Goal: Task Accomplishment & Management: Manage account settings

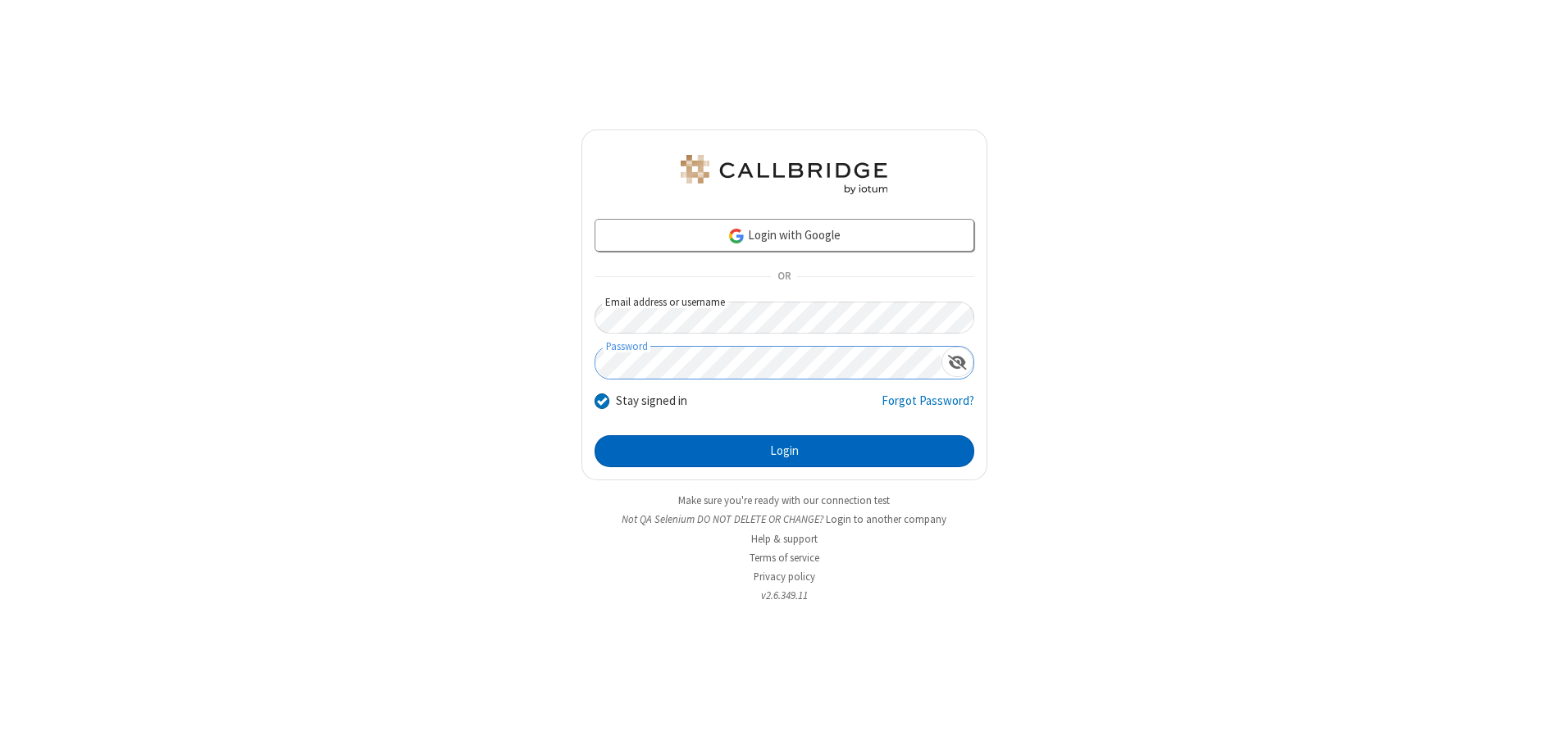
click at [784, 451] on button "Login" at bounding box center [784, 452] width 380 height 33
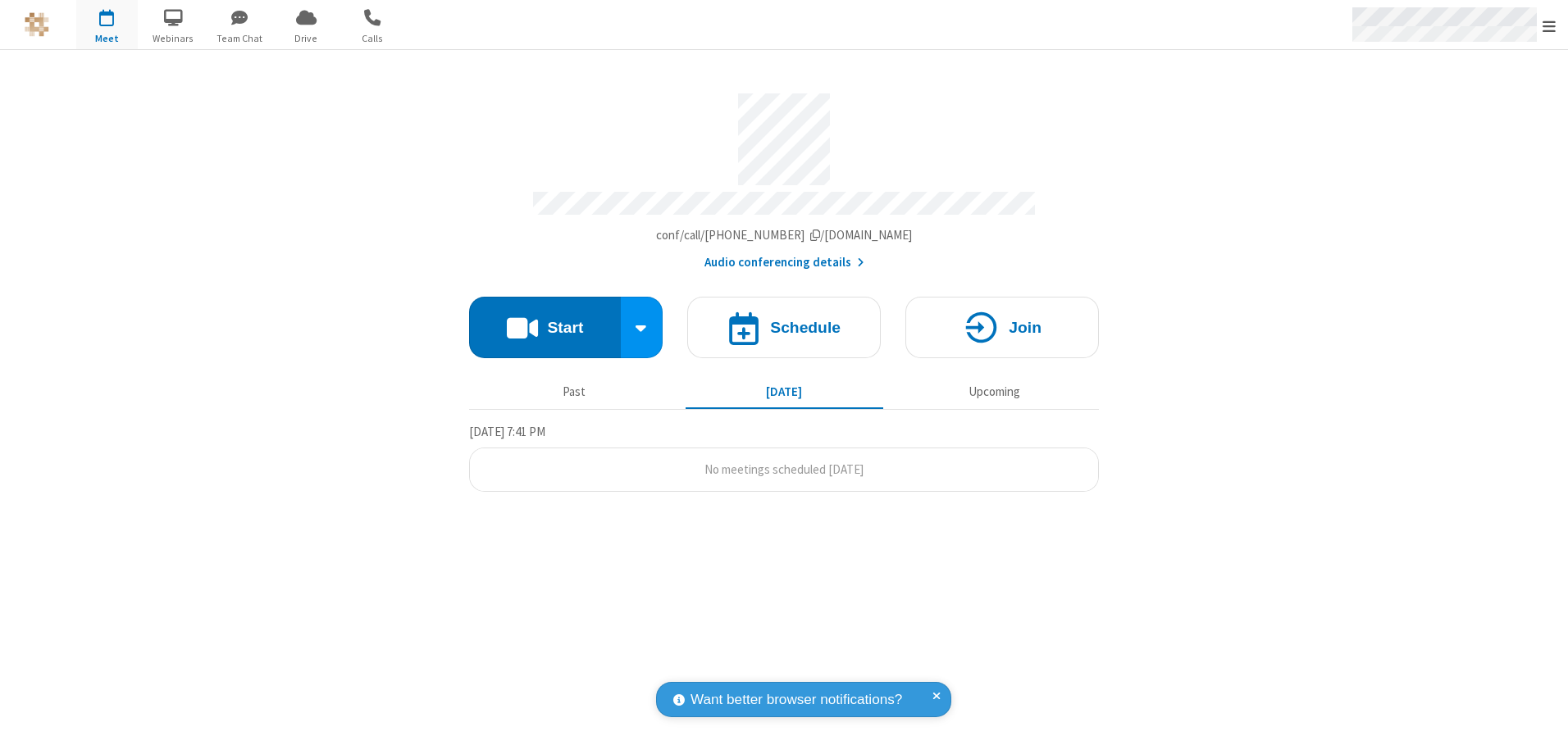
click at [1549, 25] on span "Open menu" at bounding box center [1548, 25] width 13 height 17
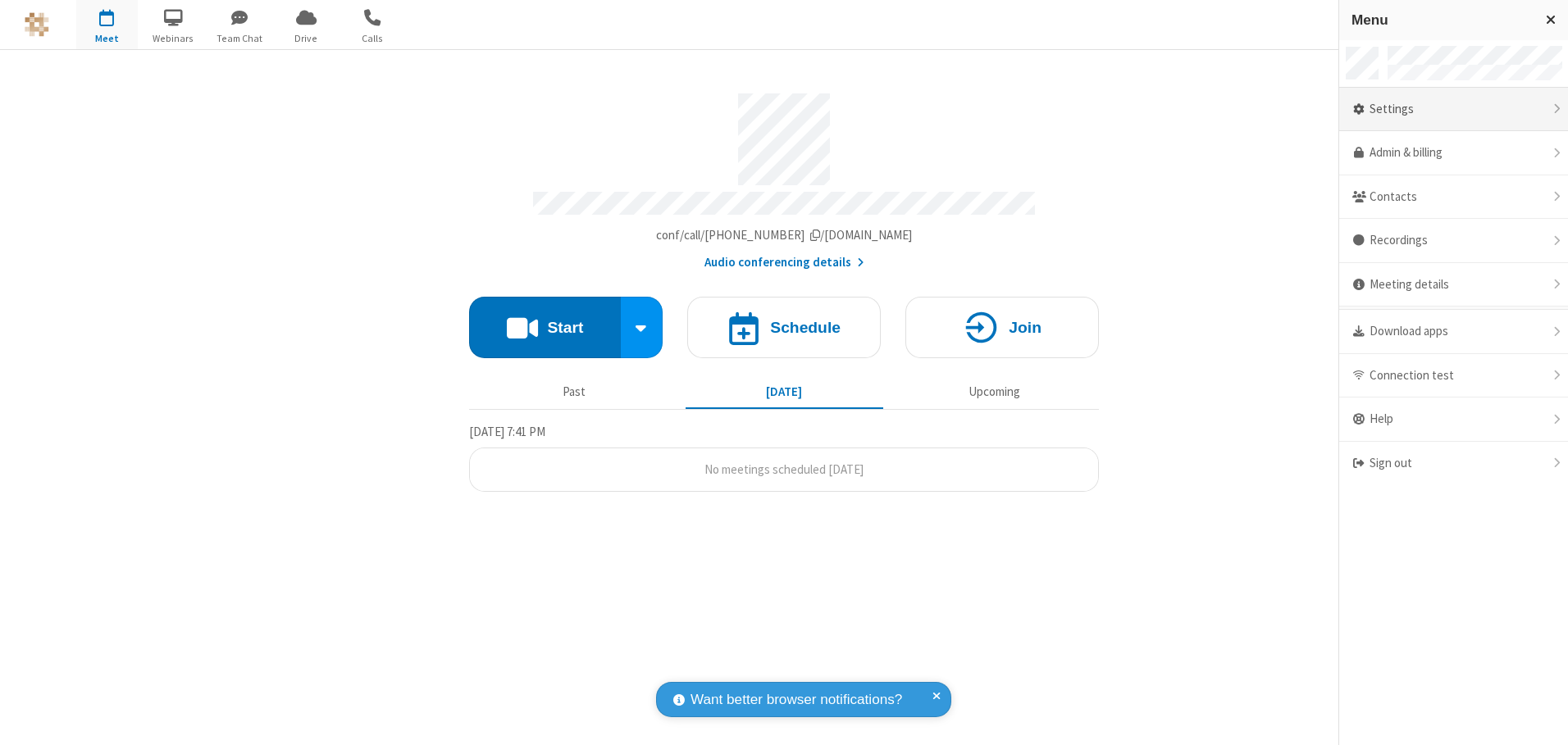
click at [1454, 110] on div "Settings" at bounding box center [1454, 110] width 229 height 44
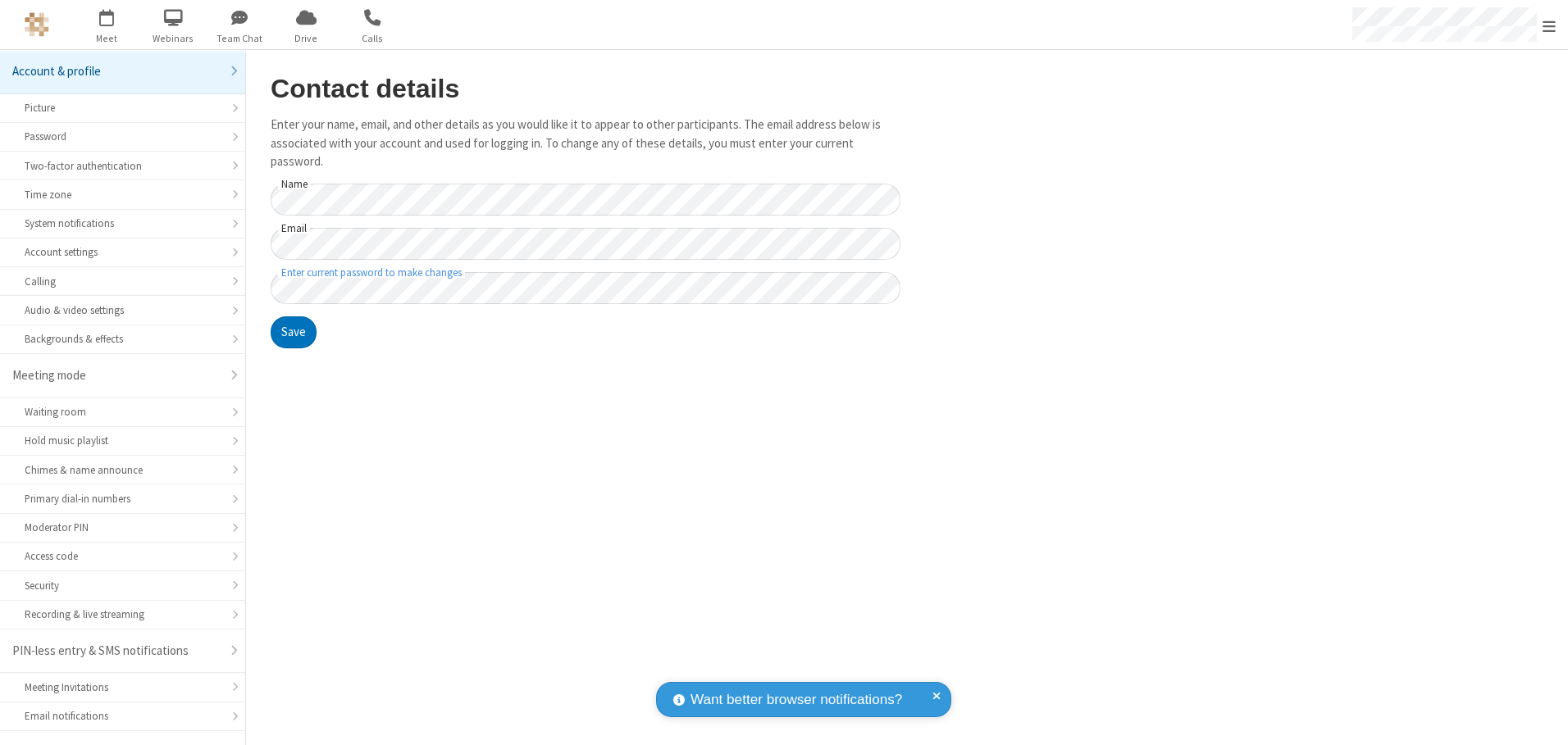
scroll to position [28, 0]
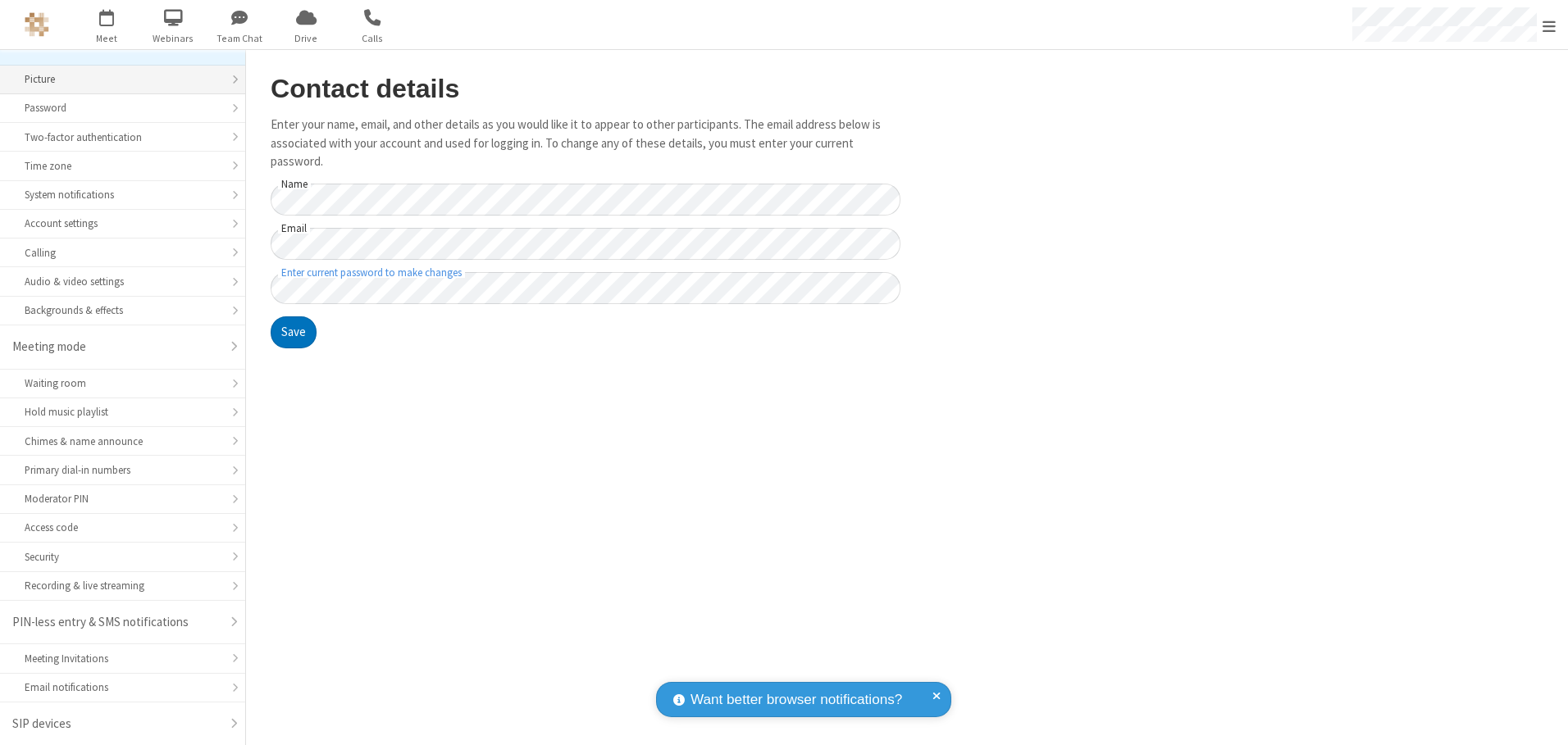
click at [116, 79] on div "Picture" at bounding box center [122, 79] width 196 height 16
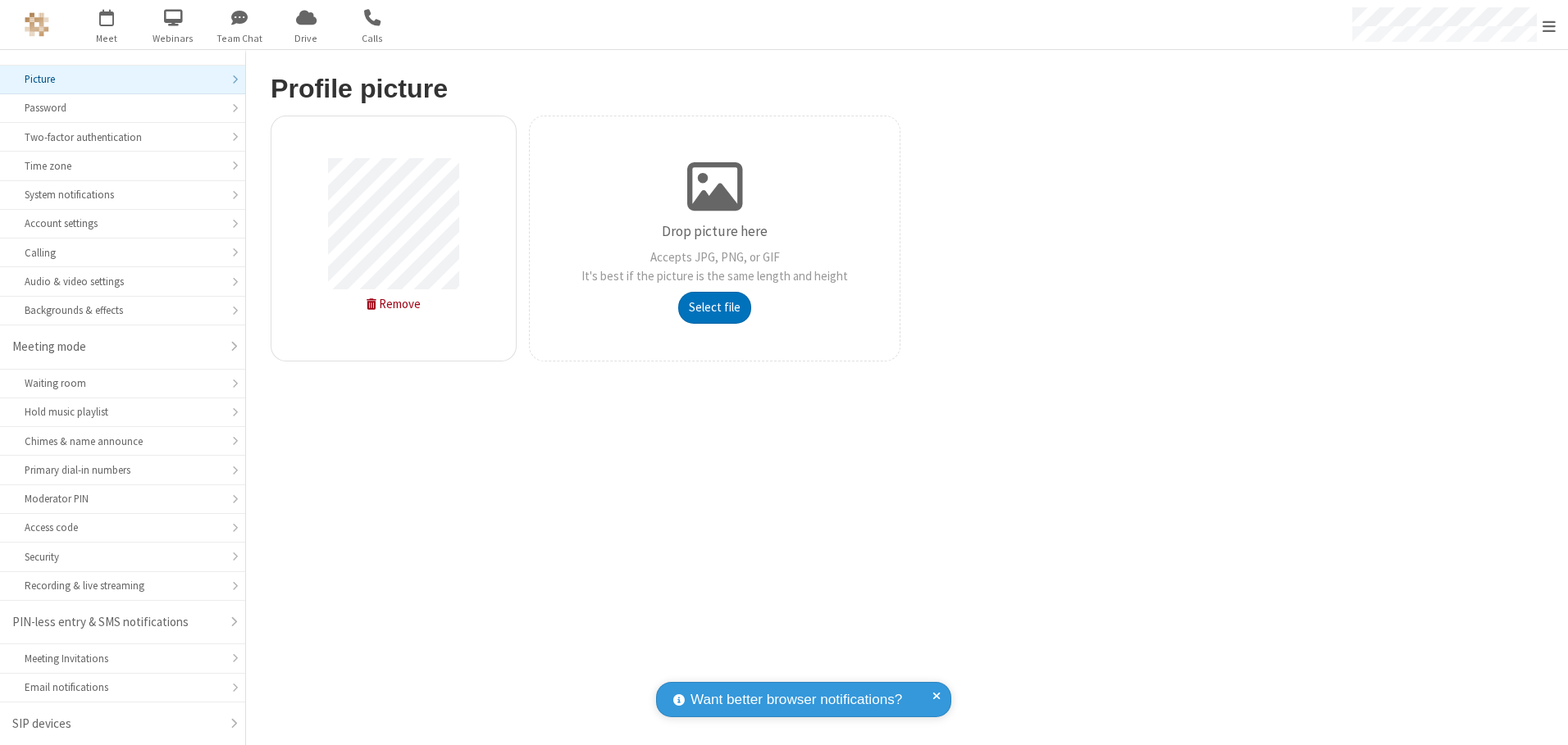
type input "C:\fakepath\avatar_image_test_2.jpg"
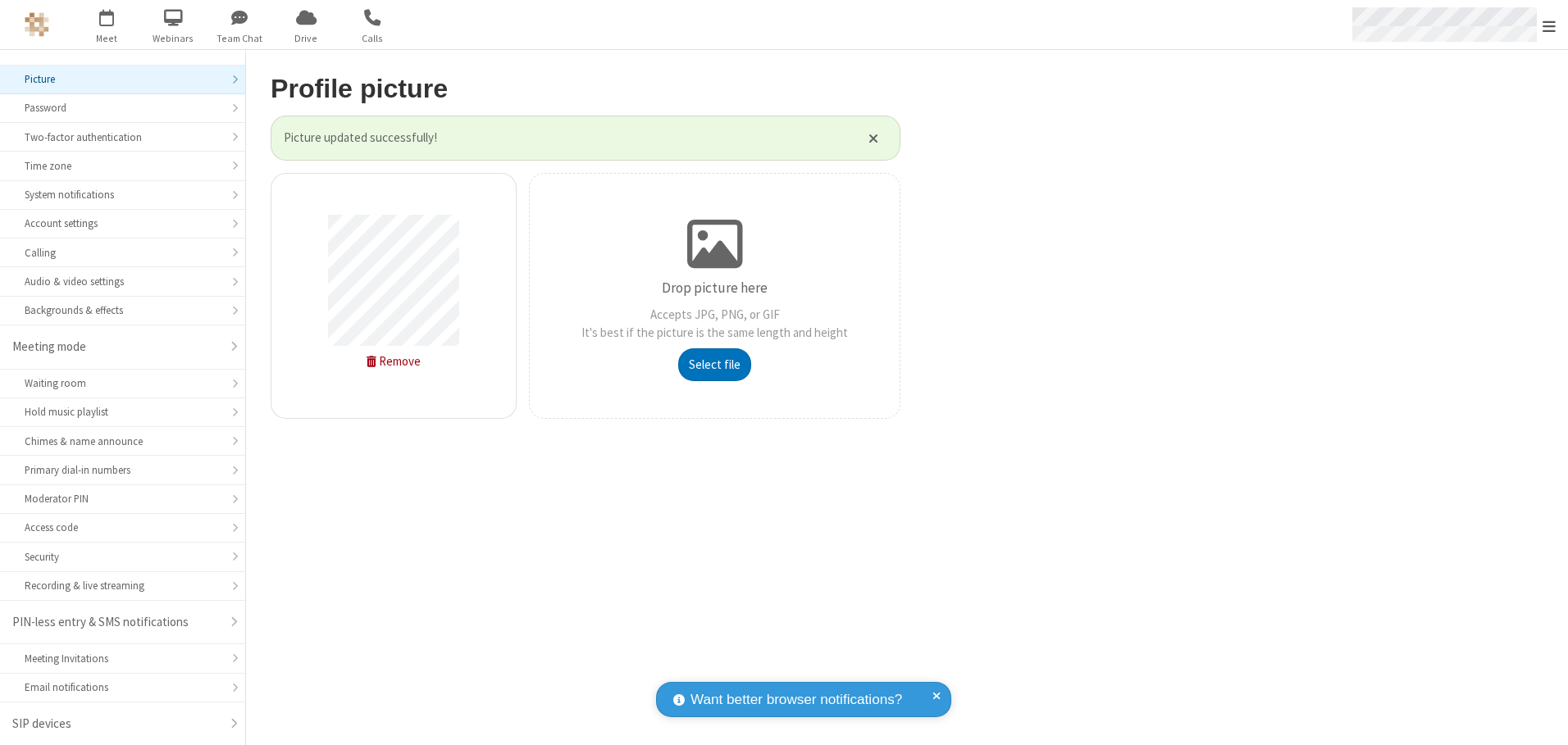
click at [1549, 25] on span "Open menu" at bounding box center [1548, 25] width 13 height 17
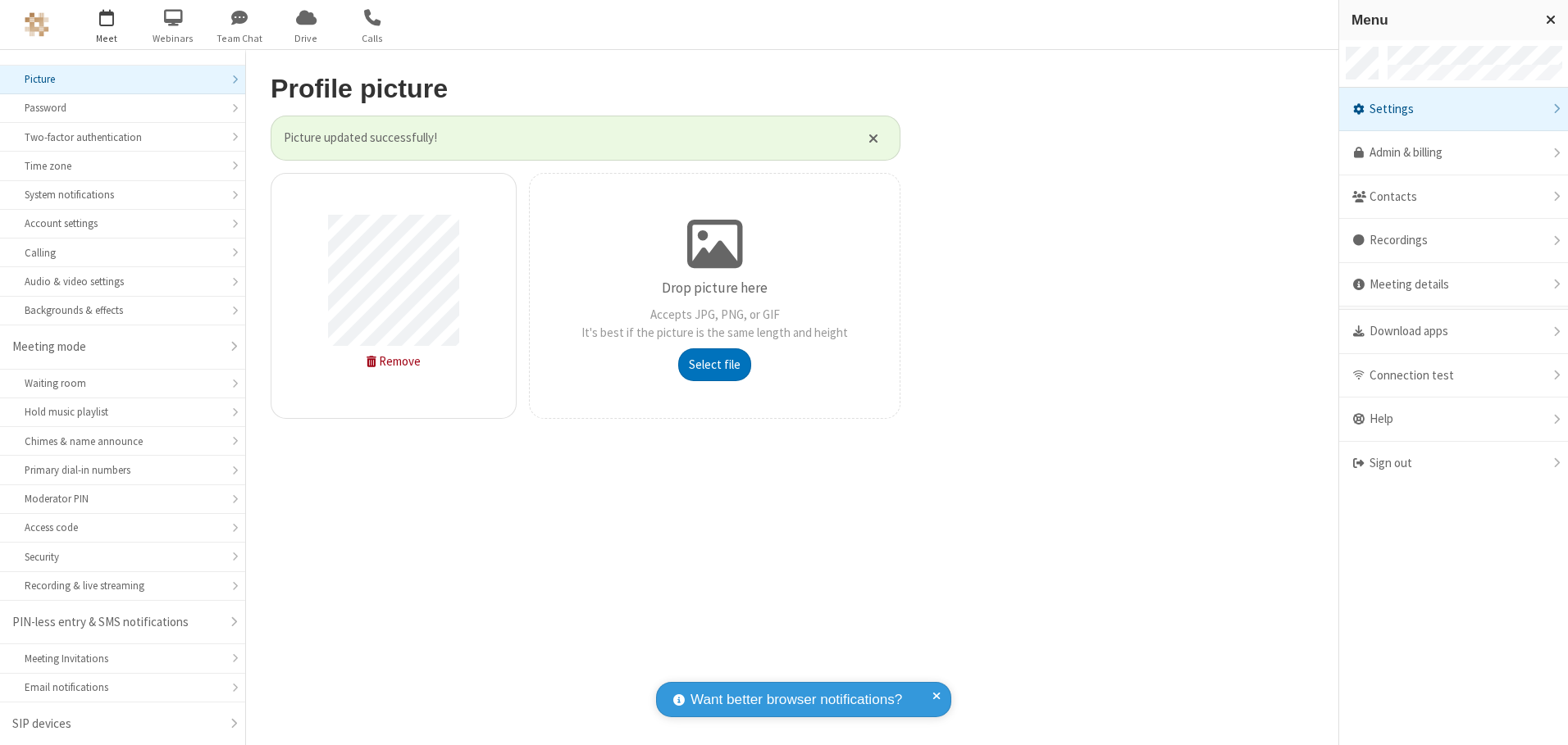
click at [107, 24] on span "button" at bounding box center [107, 17] width 62 height 28
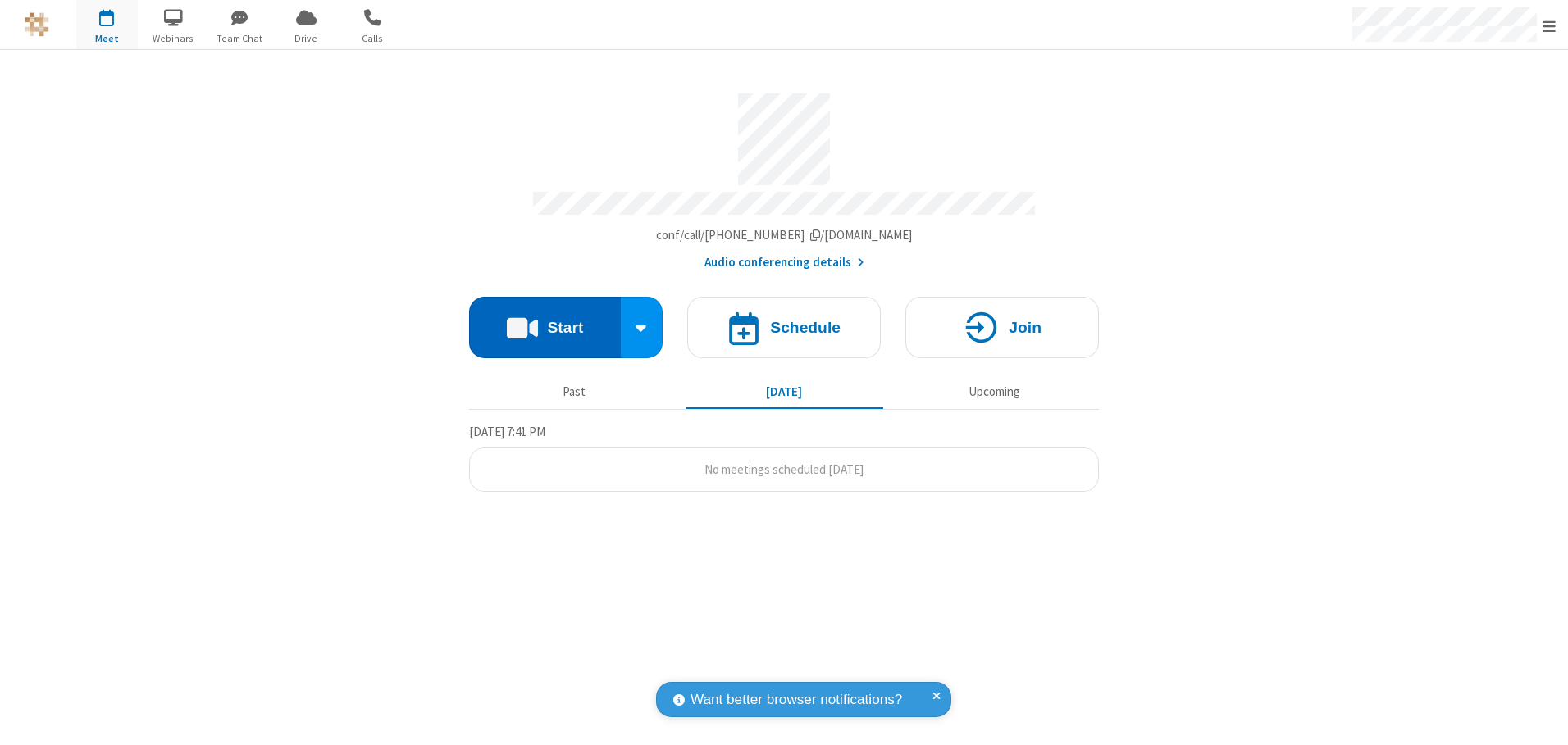
click at [545, 322] on button "Start" at bounding box center [545, 328] width 152 height 62
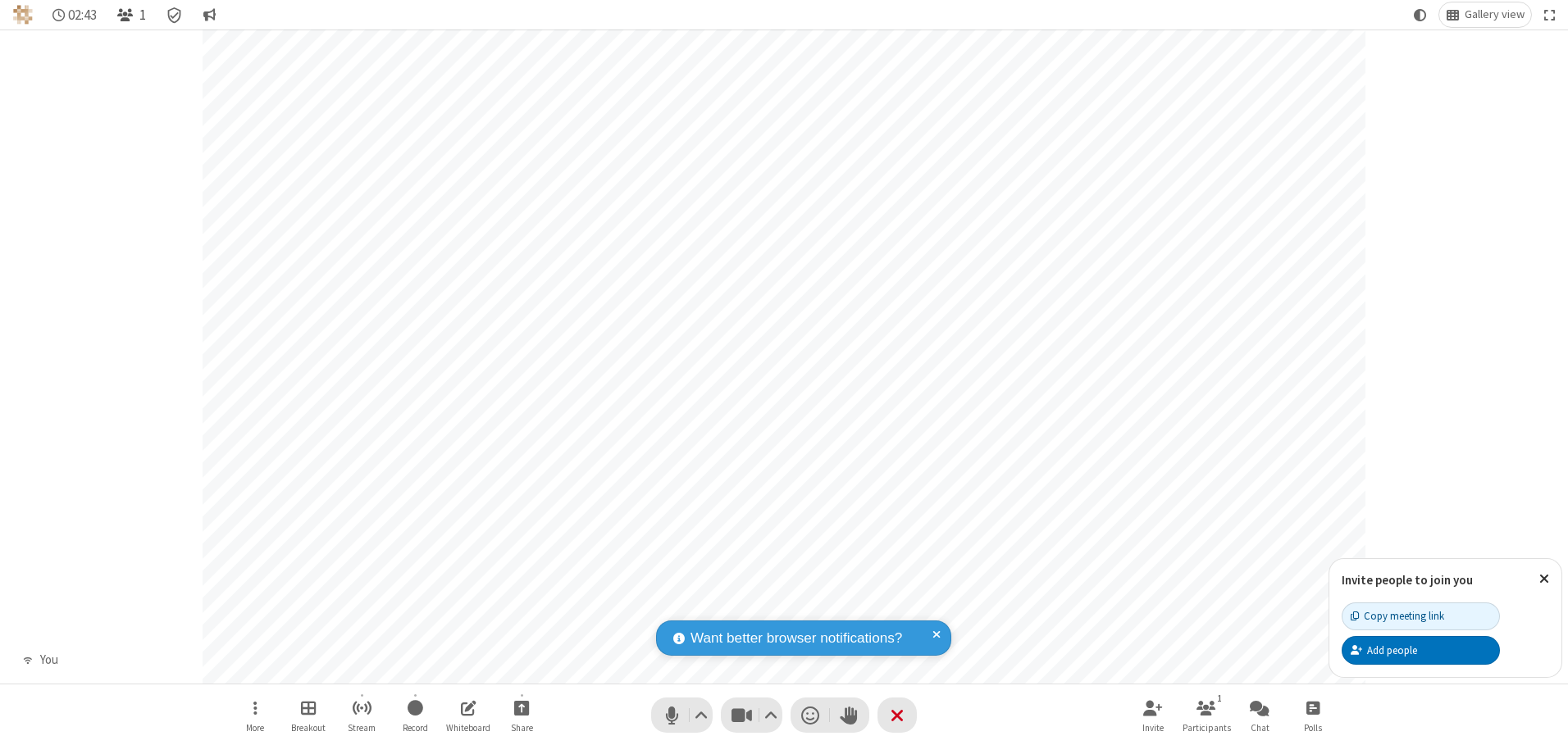
click at [127, 15] on span "Open participant list" at bounding box center [125, 16] width 16 height 16
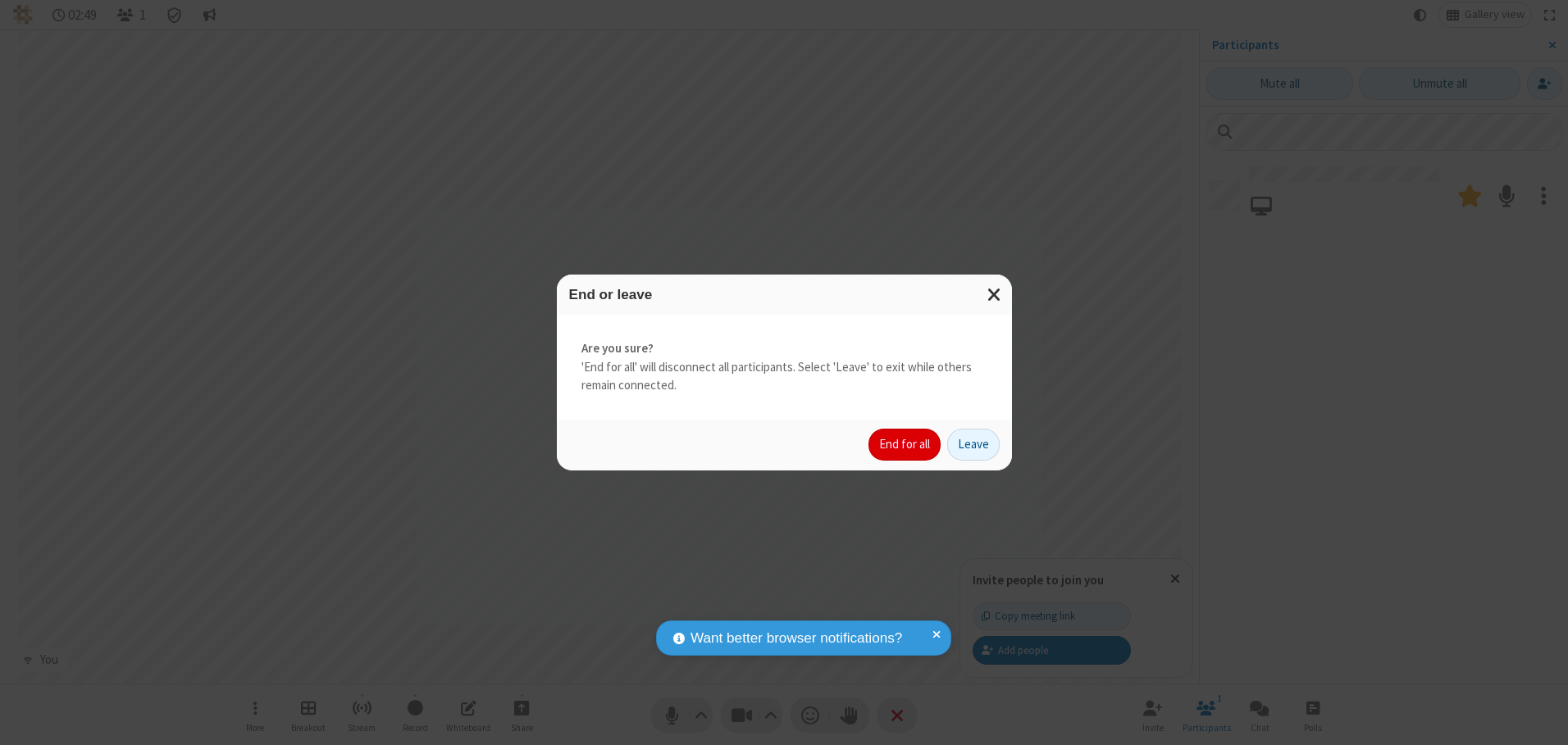
click at [906, 444] on button "End for all" at bounding box center [905, 446] width 72 height 33
